Goal: Transaction & Acquisition: Subscribe to service/newsletter

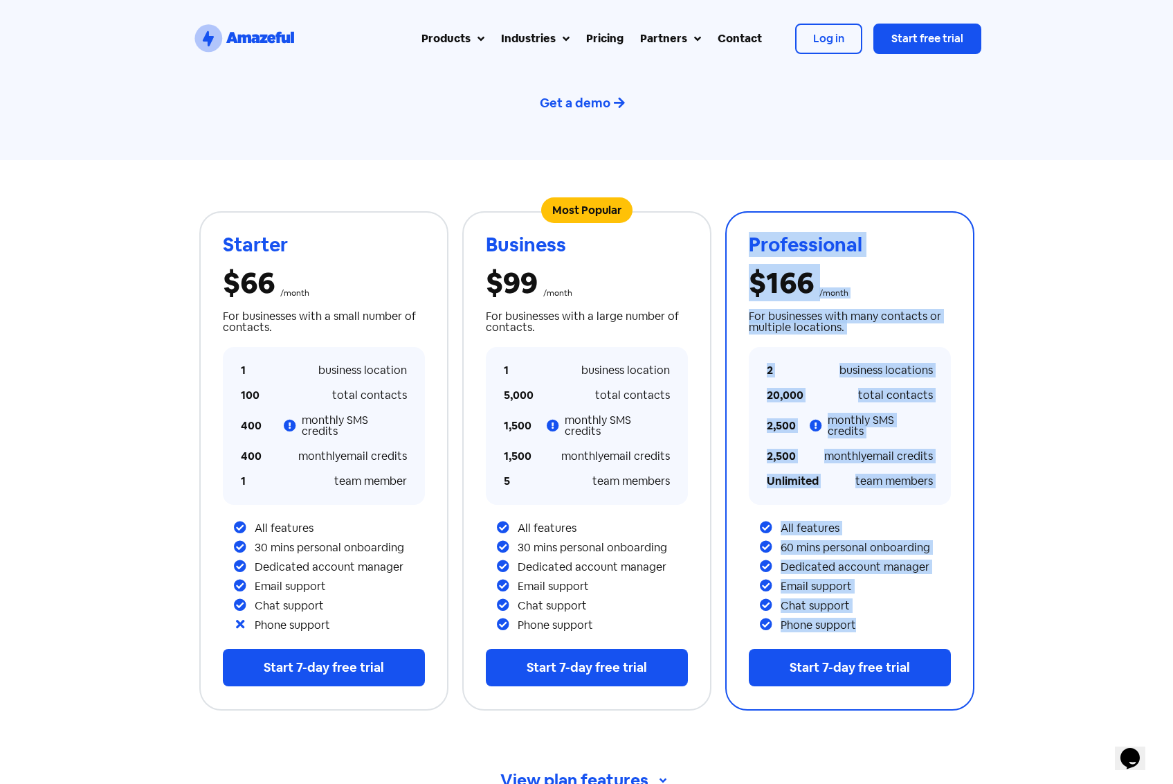
drag, startPoint x: 800, startPoint y: 252, endPoint x: 915, endPoint y: 631, distance: 395.7
click at [915, 631] on div "Professional $166 /month For businesses with many contacts or multiple location…" at bounding box center [849, 460] width 249 height 499
click at [915, 623] on div "Phone support" at bounding box center [855, 624] width 191 height 19
drag, startPoint x: 913, startPoint y: 620, endPoint x: 748, endPoint y: 235, distance: 418.6
click at [749, 235] on div "Professional $166 /month For businesses with many contacts or multiple location…" at bounding box center [850, 460] width 202 height 496
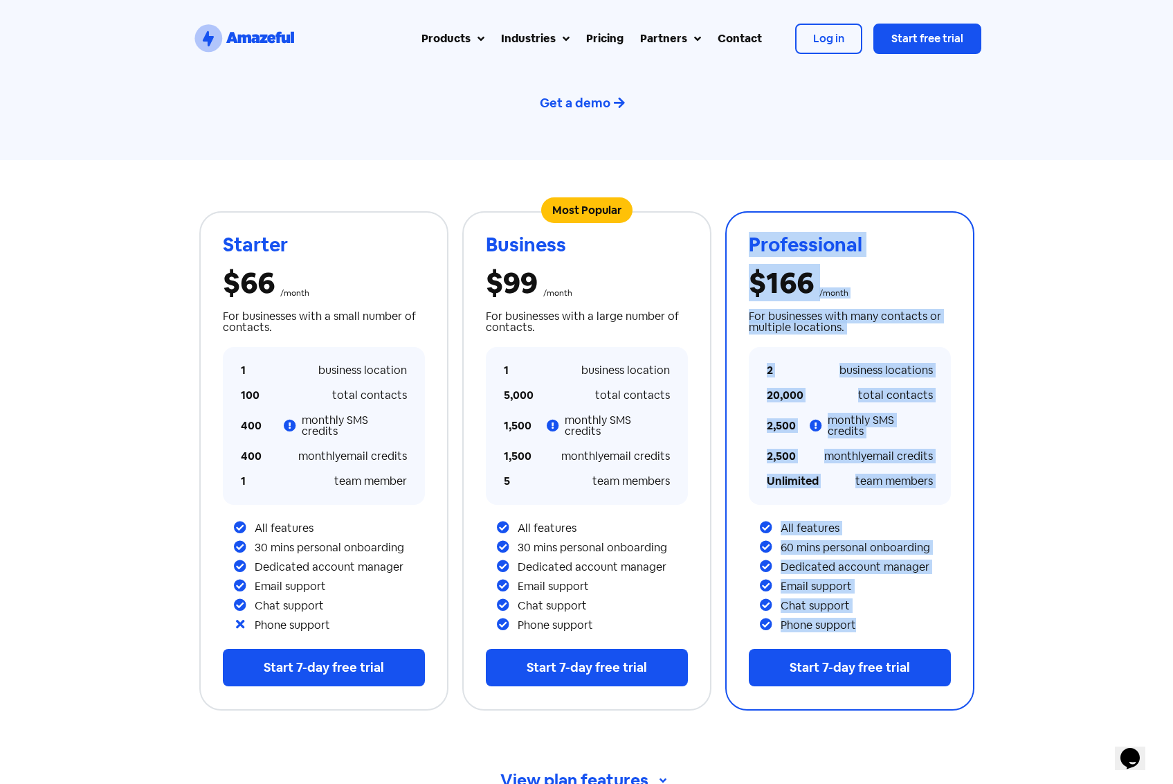
click at [749, 235] on div "Professional" at bounding box center [850, 244] width 202 height 19
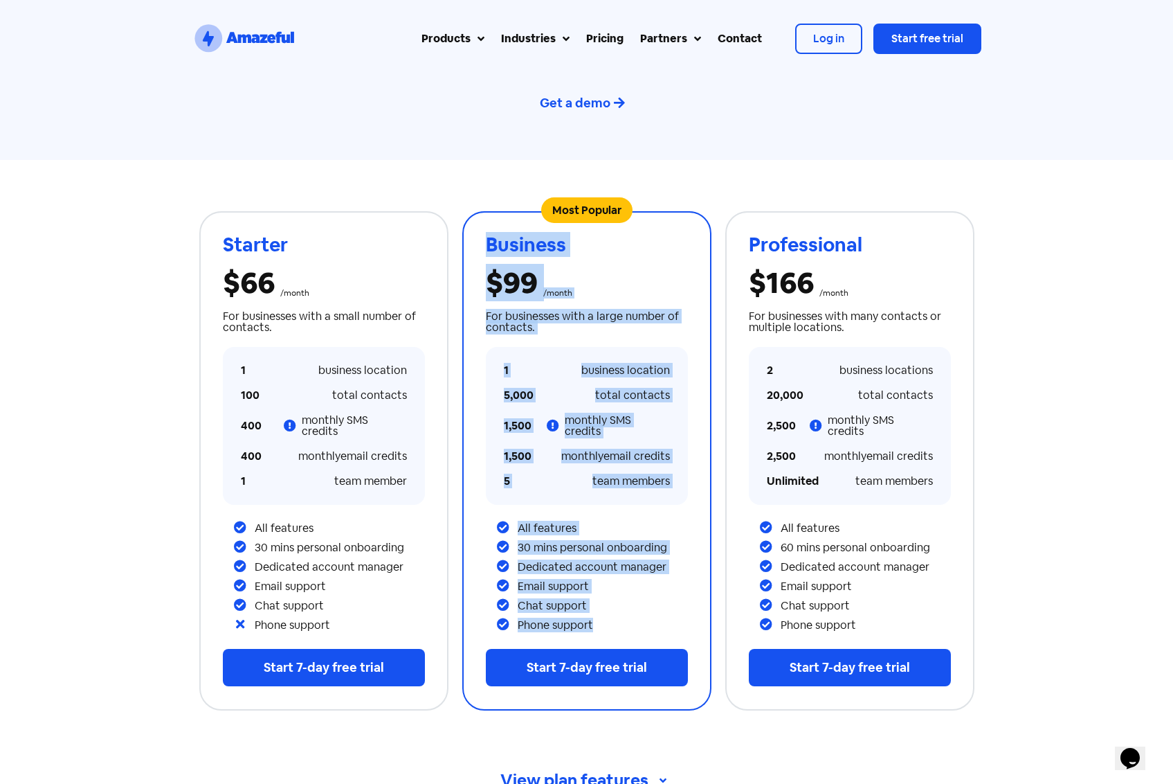
drag, startPoint x: 490, startPoint y: 252, endPoint x: 613, endPoint y: 612, distance: 380.2
click at [613, 612] on div "Most Popular Business $99 /month For businesses with a large number of contacts…" at bounding box center [587, 460] width 202 height 496
click at [613, 619] on div "Phone support" at bounding box center [603, 624] width 170 height 11
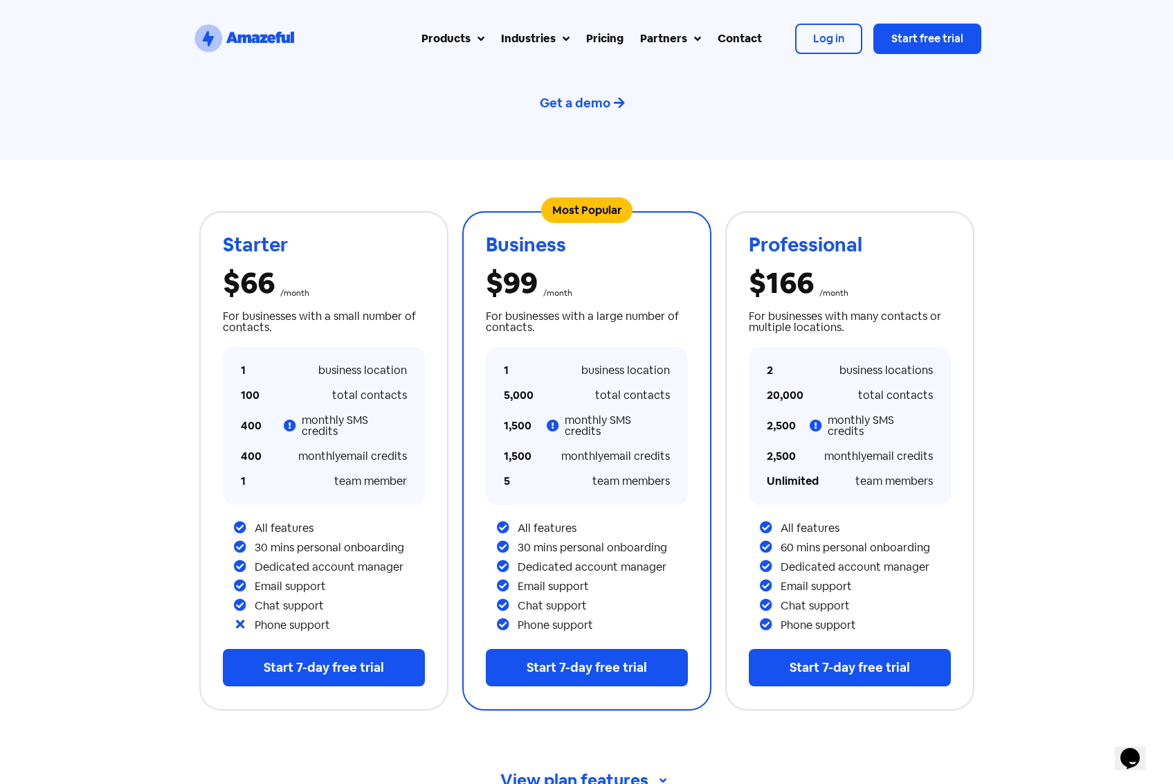
click at [621, 257] on div "Most Popular Business $99 /month For businesses with a large number of contacts…" at bounding box center [587, 460] width 202 height 496
click at [618, 245] on div "Business" at bounding box center [587, 244] width 202 height 19
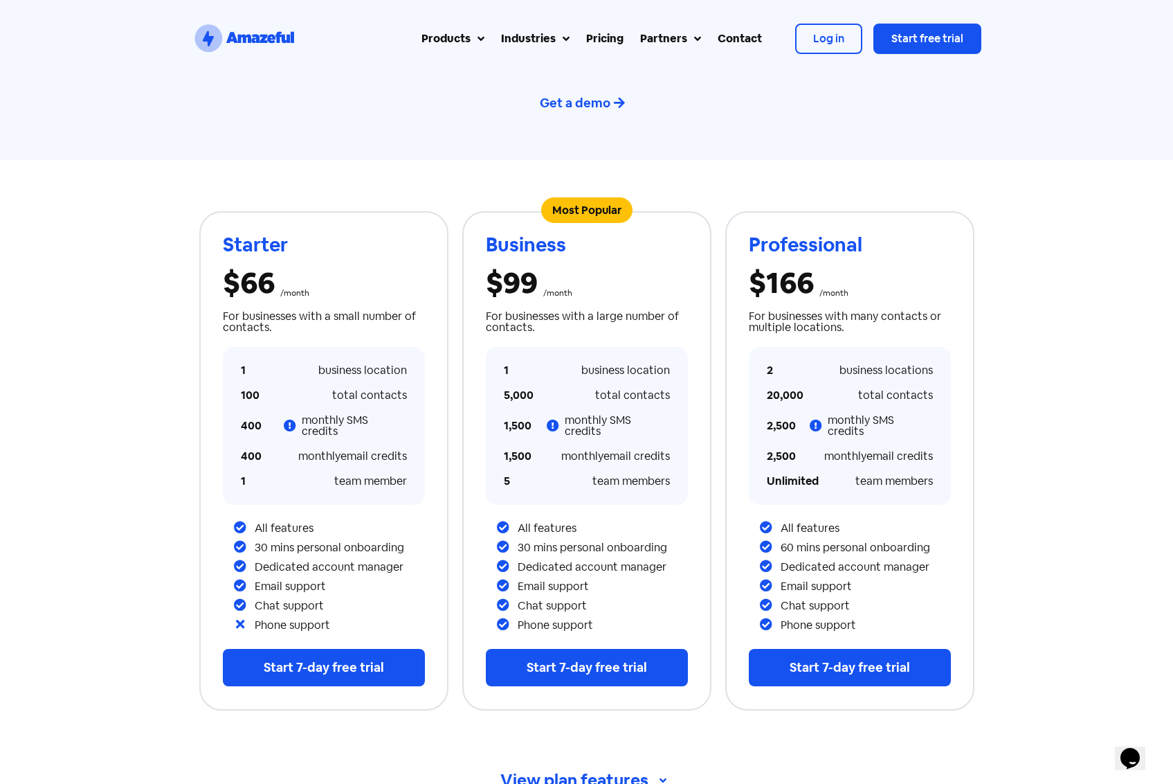
drag, startPoint x: 474, startPoint y: 138, endPoint x: 447, endPoint y: 149, distance: 29.2
click at [474, 138] on div "Simple plans built for your business. Try Amazeful free for 7-days Not sure abo…" at bounding box center [586, 49] width 789 height 221
